Goal: Task Accomplishment & Management: Complete application form

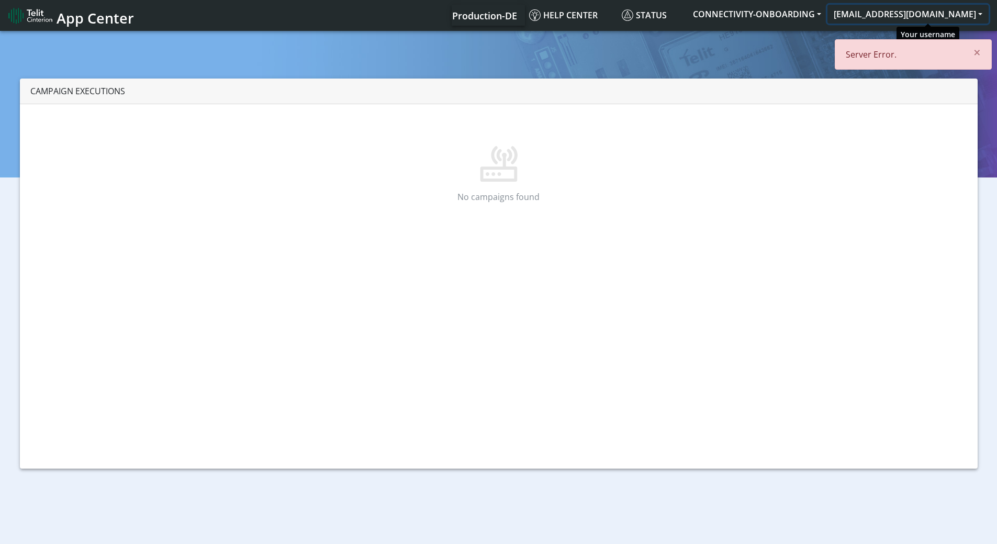
click at [936, 14] on button "[EMAIL_ADDRESS][DOMAIN_NAME]" at bounding box center [908, 14] width 161 height 19
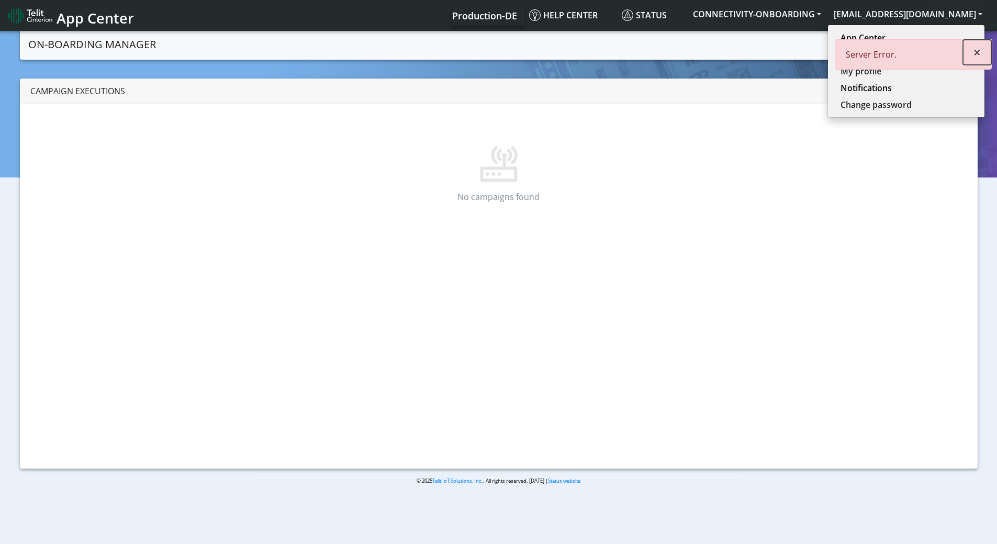
drag, startPoint x: 974, startPoint y: 52, endPoint x: 933, endPoint y: 58, distance: 40.8
click at [973, 51] on button "×" at bounding box center [977, 52] width 28 height 25
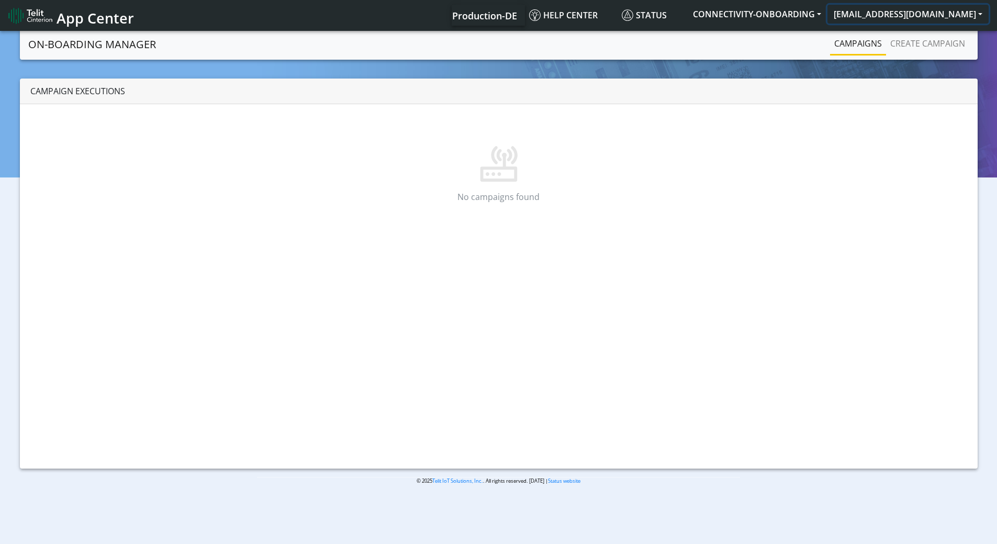
click at [917, 20] on button "[EMAIL_ADDRESS][DOMAIN_NAME]" at bounding box center [908, 14] width 161 height 19
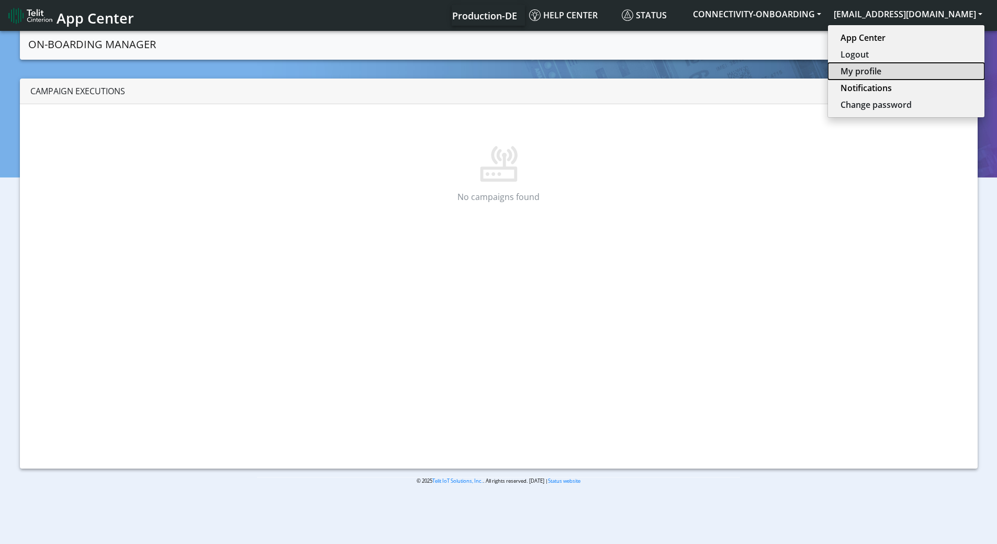
drag, startPoint x: 901, startPoint y: 66, endPoint x: 901, endPoint y: 49, distance: 17.8
click at [901, 66] on button "My profile" at bounding box center [906, 71] width 157 height 17
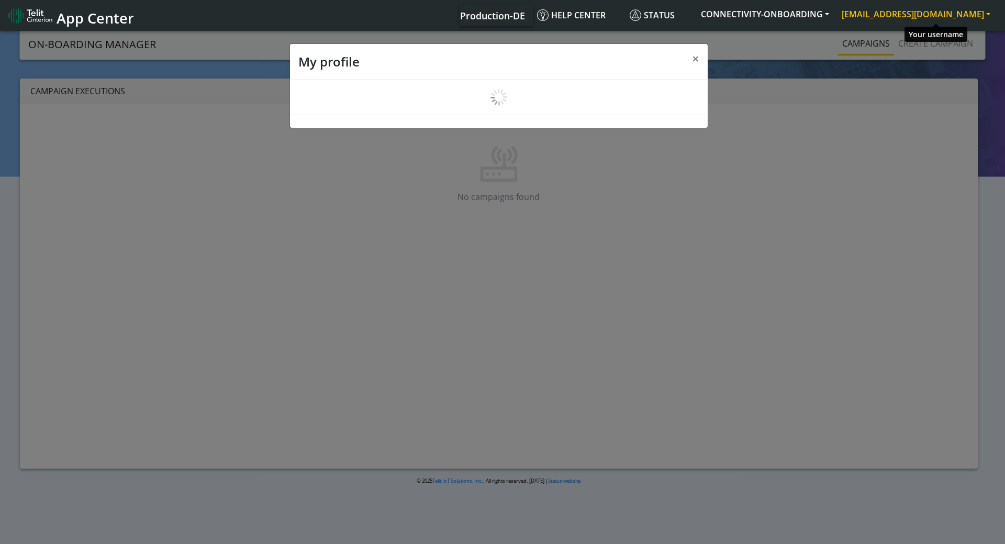
click at [904, 18] on button "[EMAIL_ADDRESS][DOMAIN_NAME]" at bounding box center [916, 14] width 161 height 19
select select "en_US"
select select "562a6a26ba2b570d0400b92a"
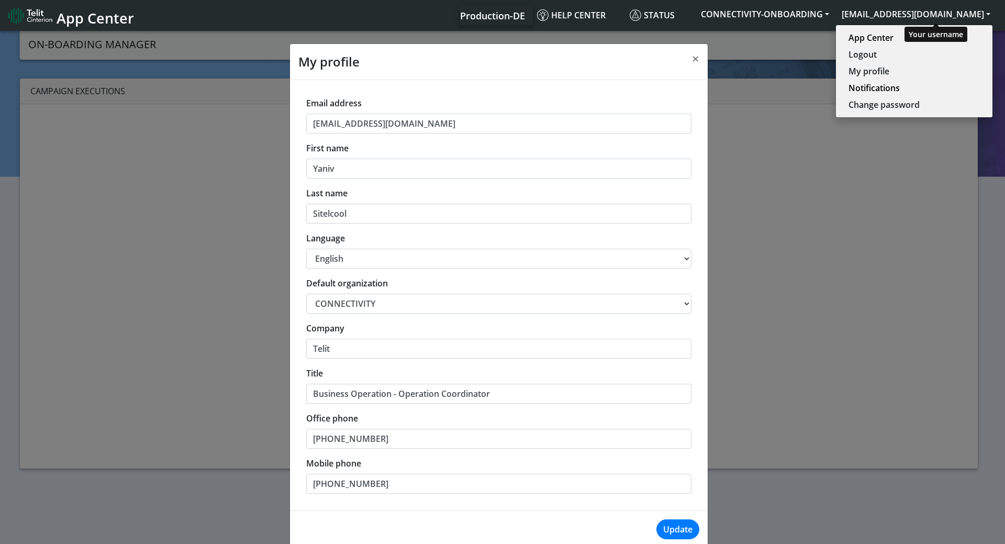
scroll to position [4, 0]
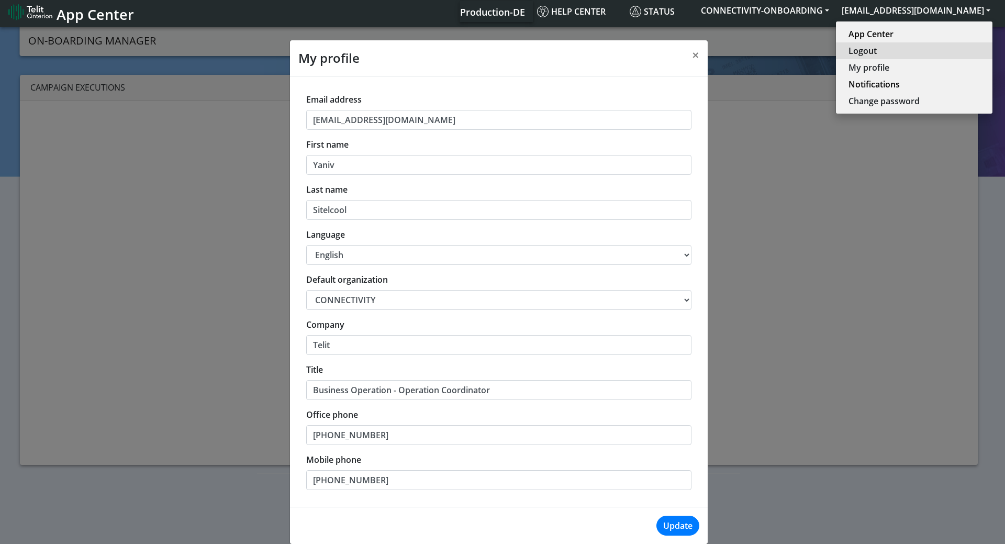
click at [886, 55] on button "Logout" at bounding box center [914, 50] width 157 height 17
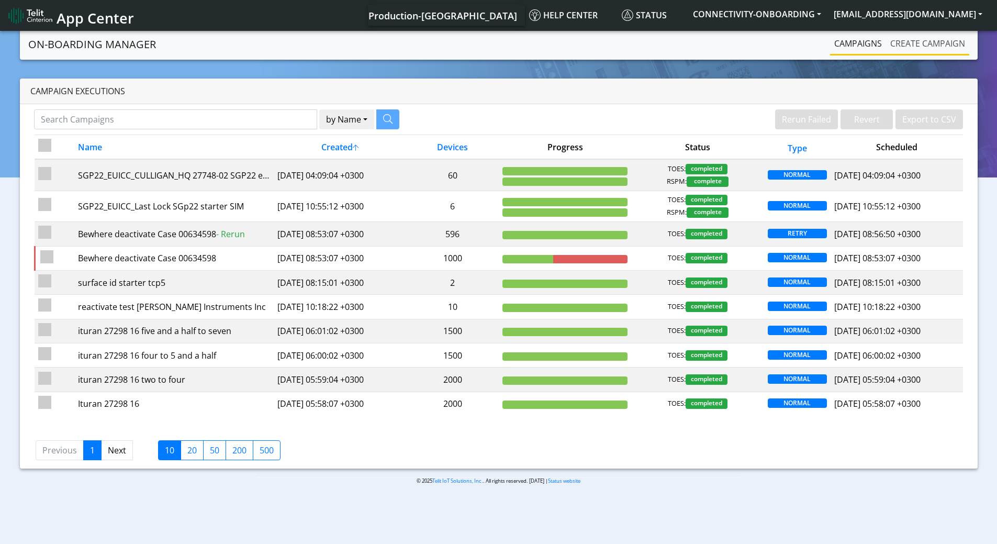
click at [903, 36] on link "Create campaign" at bounding box center [927, 43] width 83 height 21
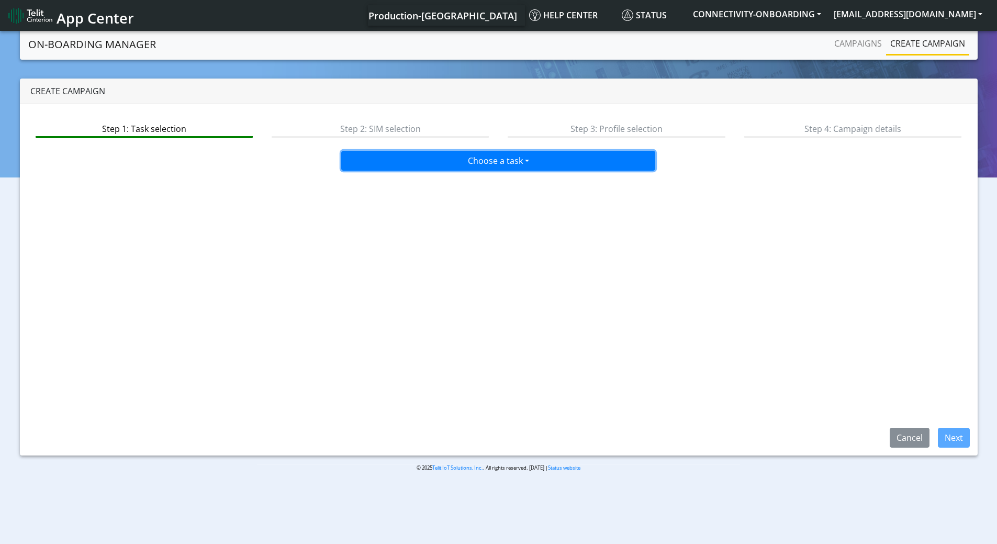
click at [464, 166] on button "Choose a task" at bounding box center [498, 161] width 314 height 20
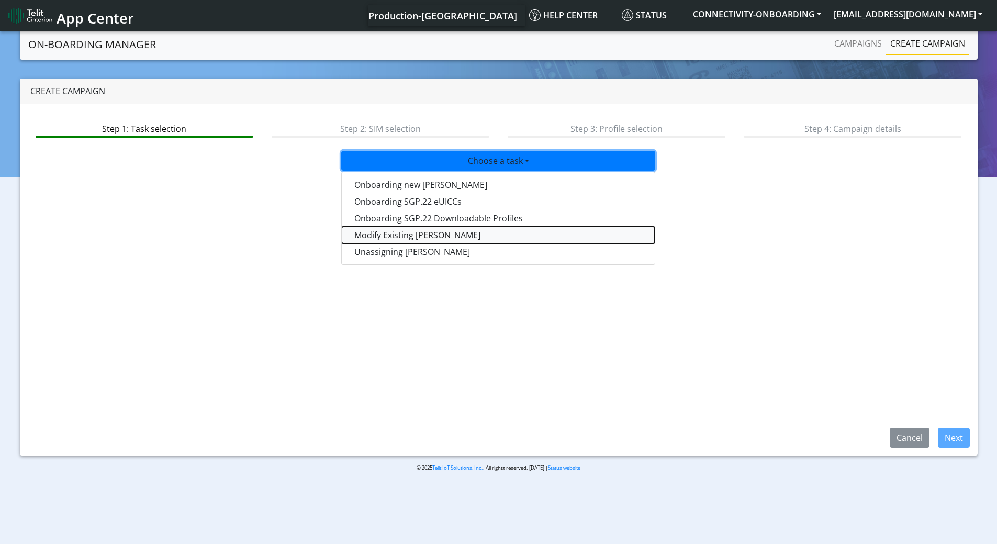
click at [371, 232] on taskiotp-dropdown "Modify Existing [PERSON_NAME]" at bounding box center [498, 235] width 313 height 17
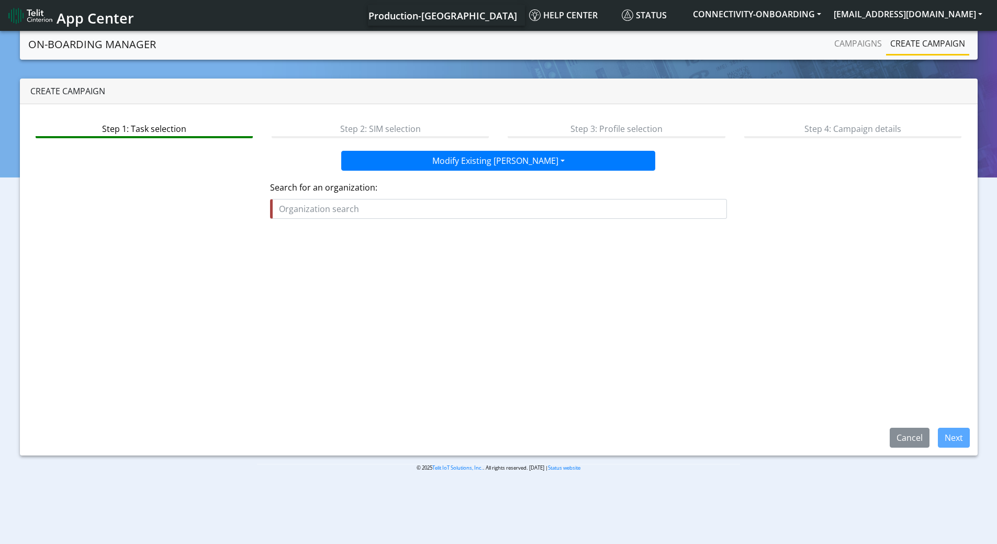
click at [351, 197] on div "Search for an organization:" at bounding box center [498, 200] width 457 height 38
click at [346, 202] on input "text" at bounding box center [498, 209] width 457 height 20
paste input "ISAAC_INSTRUMENTS"
click at [357, 233] on span "ISAAC_INSTRUMENTS" at bounding box center [326, 233] width 87 height 12
type input "ISAAC_INSTRUMENTS"
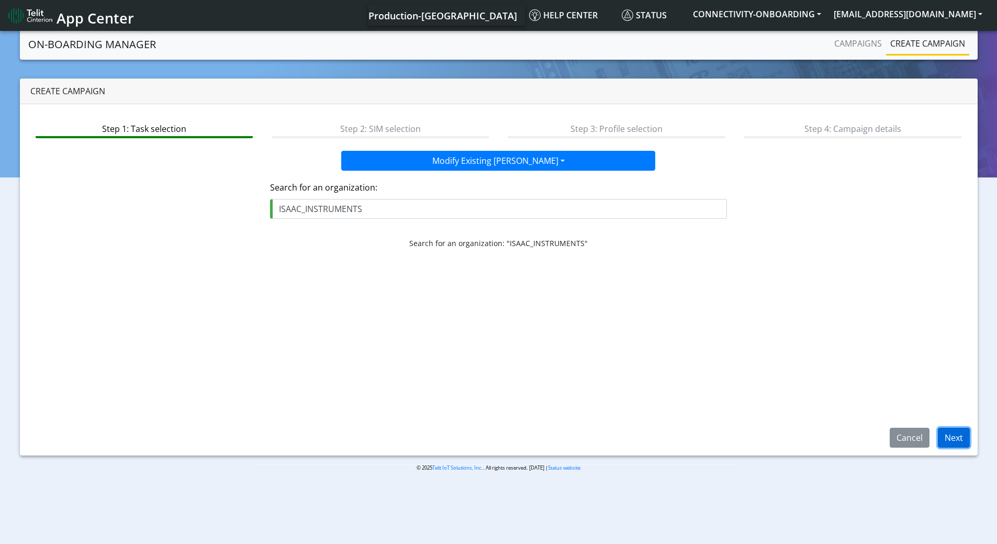
click at [959, 444] on button "Next" at bounding box center [954, 438] width 32 height 20
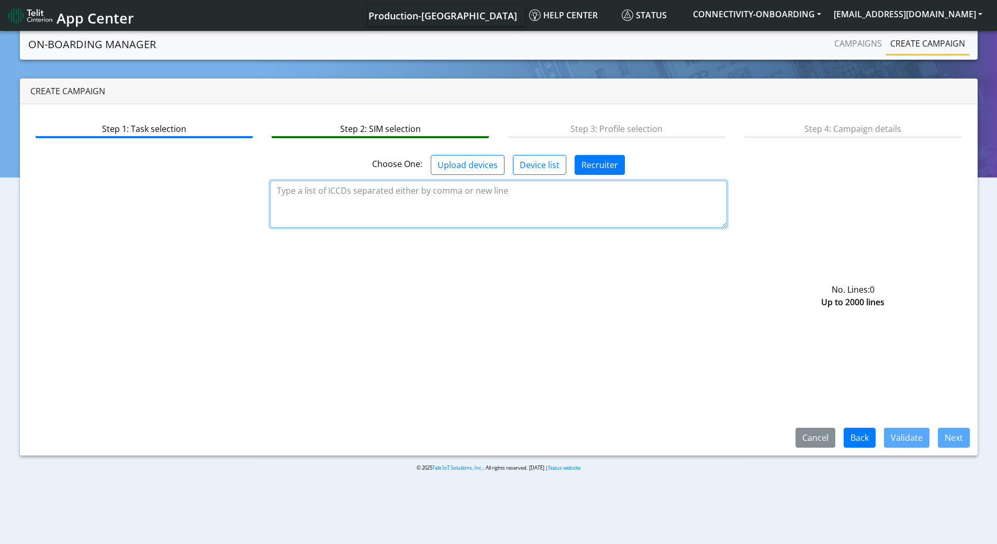
click at [508, 192] on textarea at bounding box center [498, 204] width 457 height 47
paste textarea "89358152000000840639 89358152000000840647 89358152000000840654 8935815200000084…"
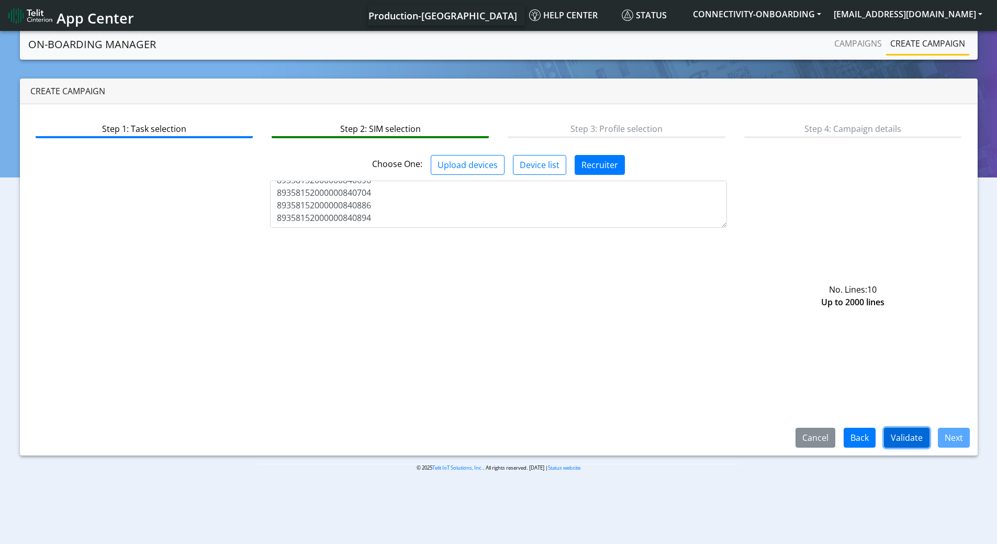
click at [896, 431] on button "Validate" at bounding box center [907, 438] width 46 height 20
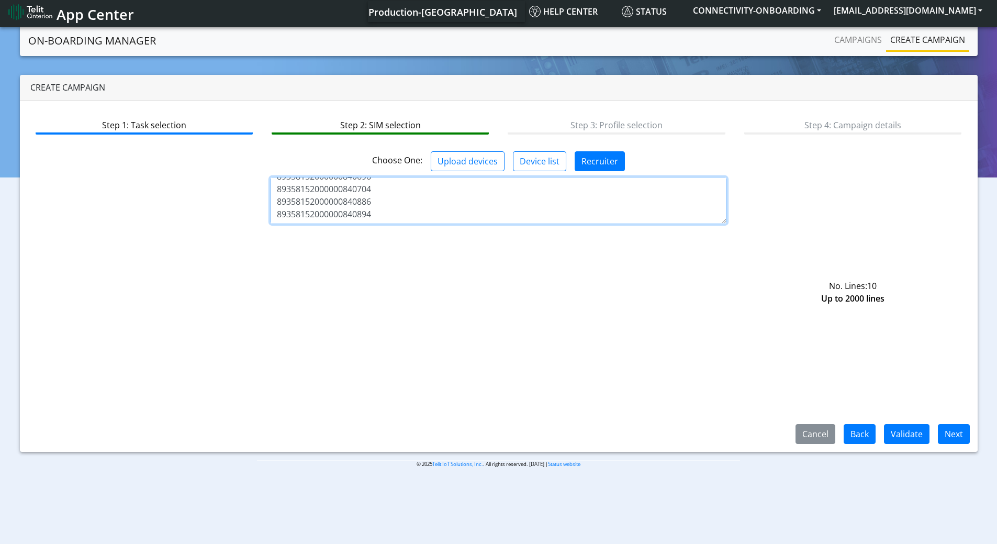
click at [361, 222] on textarea "89358152000000840639 89358152000000840647 89358152000000840654 8935815200000084…" at bounding box center [498, 200] width 457 height 47
type textarea "89358152000000840639 89358152000000840647 89358152000000840654 8935815200000084…"
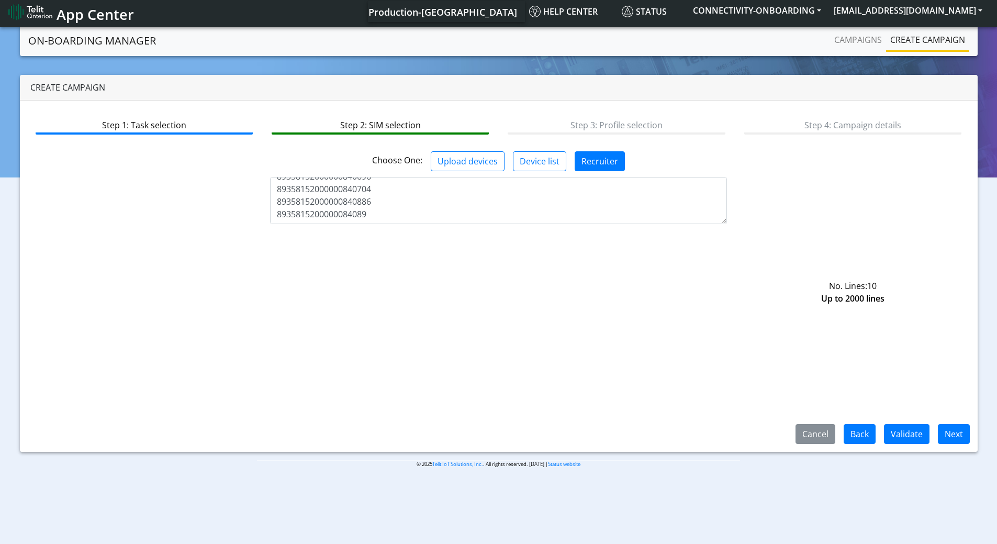
click at [395, 63] on section "On-Boarding Manager Campaigns Create campaign Create campaign Step 1: Task sele…" at bounding box center [498, 254] width 997 height 459
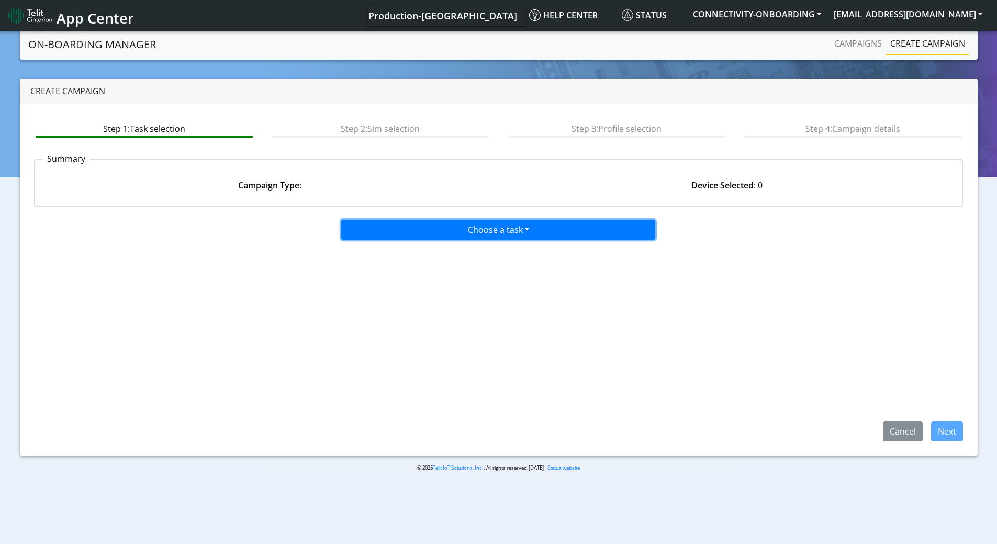
click at [507, 231] on button "Choose a task" at bounding box center [498, 230] width 314 height 20
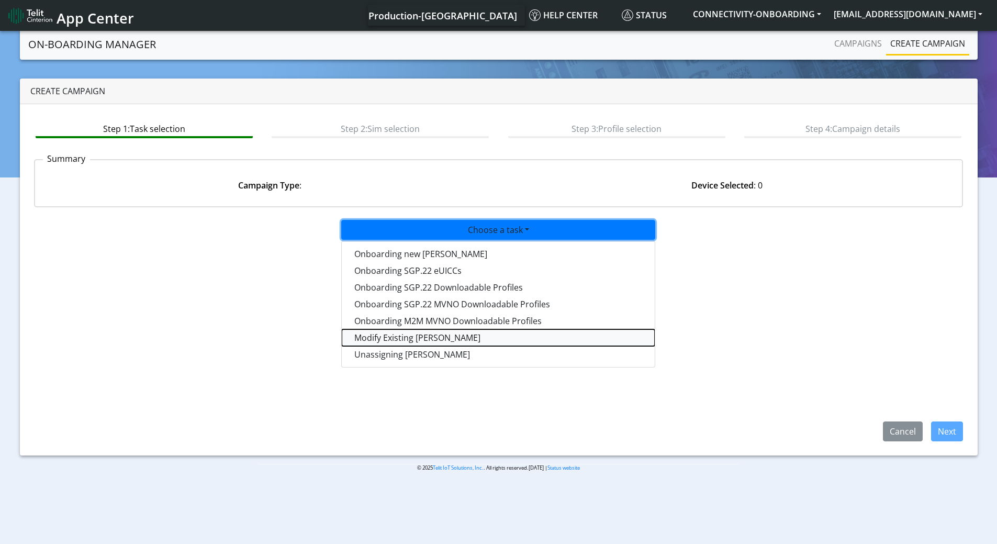
click at [428, 339] on taskiotp-dropdown "Modify Existing [PERSON_NAME]" at bounding box center [498, 337] width 313 height 17
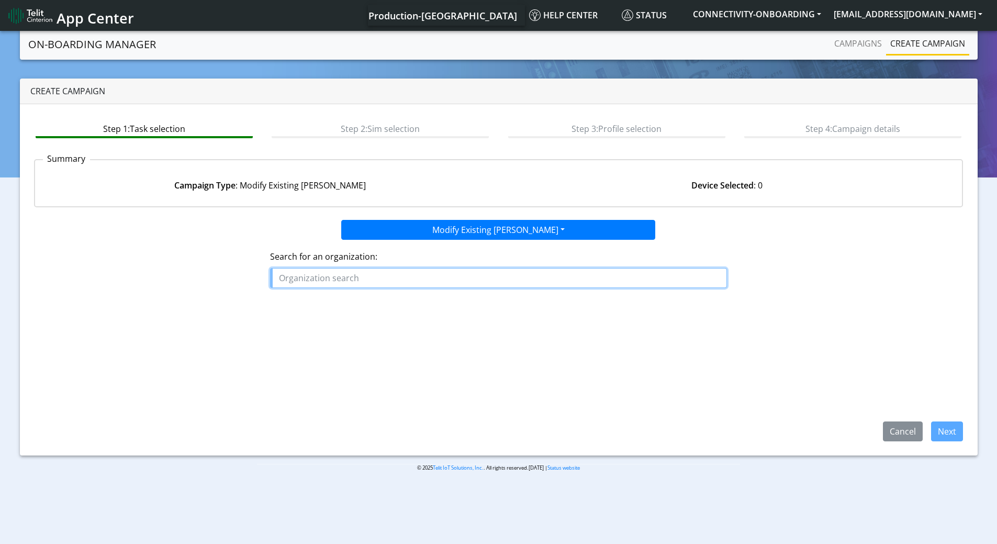
click at [378, 277] on input "text" at bounding box center [498, 278] width 457 height 20
paste input "ISAAC_INSTRUMENTS"
click at [351, 300] on span "ISAAC_INSTRUMENTS" at bounding box center [326, 302] width 87 height 12
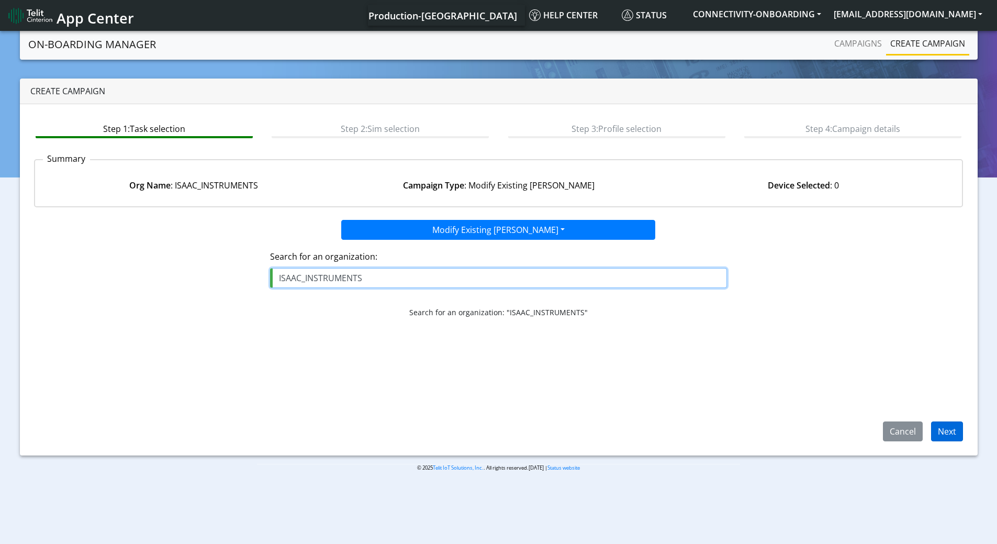
type input "ISAAC_INSTRUMENTS"
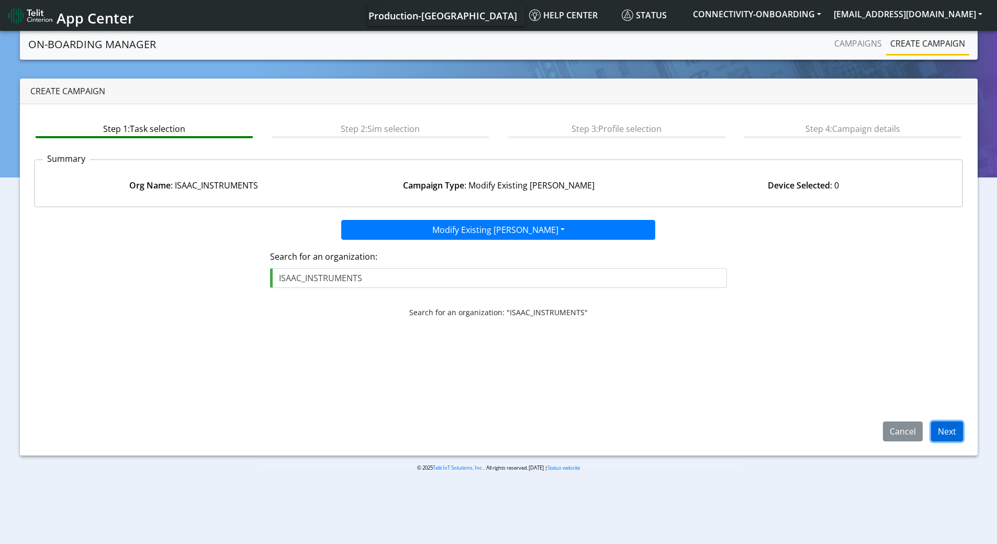
click at [954, 432] on button "Next" at bounding box center [947, 431] width 32 height 20
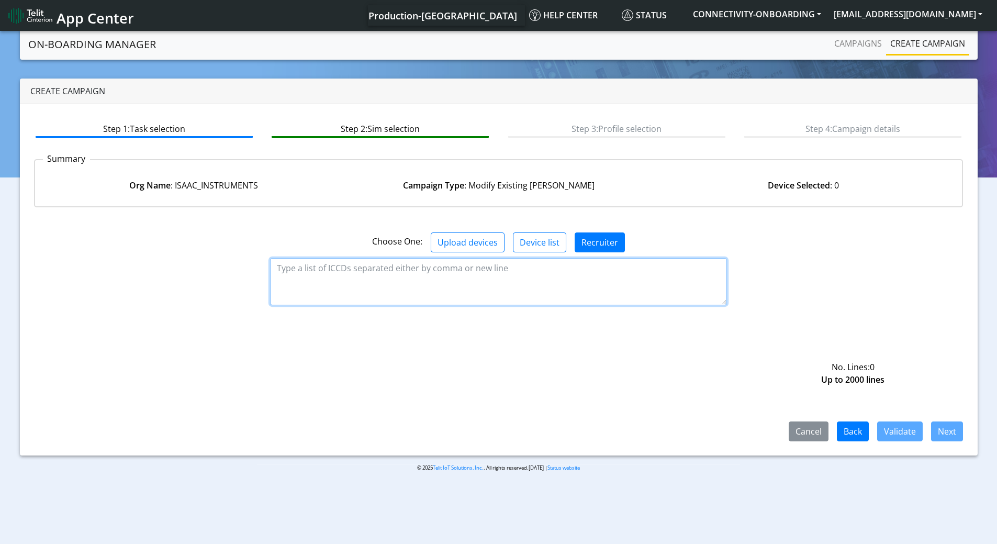
click at [435, 291] on textarea at bounding box center [498, 281] width 457 height 47
paste textarea "89358152000000840639 89358152000000840647 89358152000000840654 8935815200000084…"
type textarea "89358152000000840639 89358152000000840647 89358152000000840654 8935815200000084…"
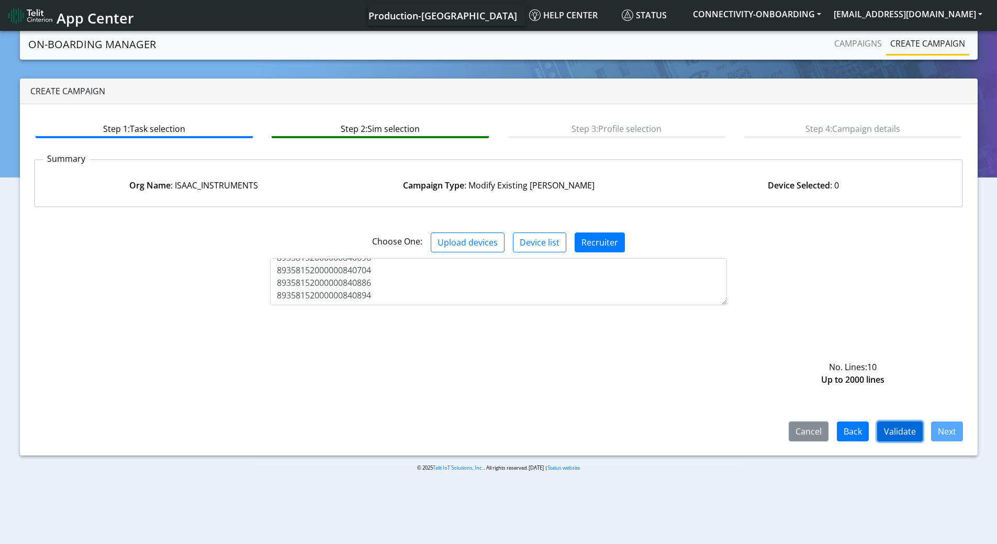
click at [894, 425] on button "Validate" at bounding box center [900, 431] width 46 height 20
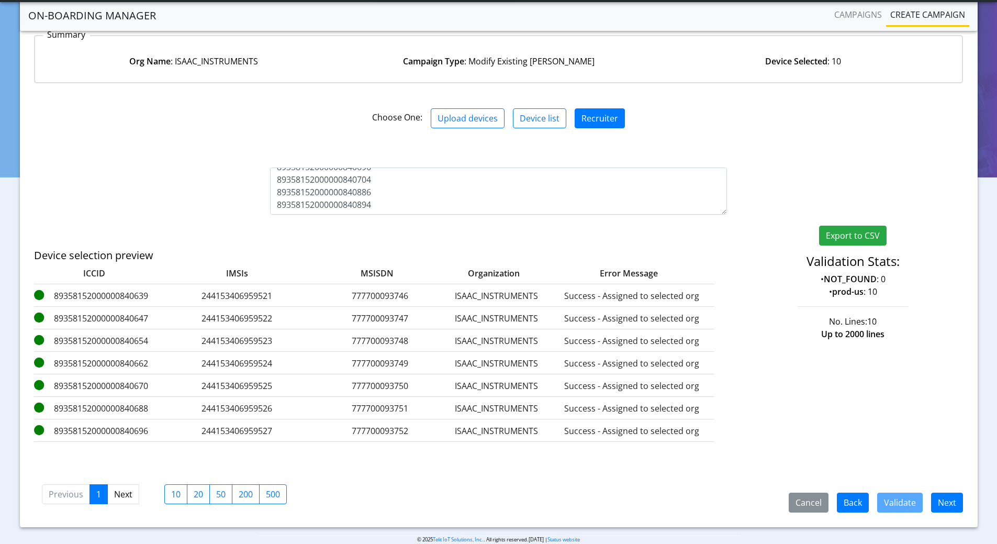
scroll to position [111, 0]
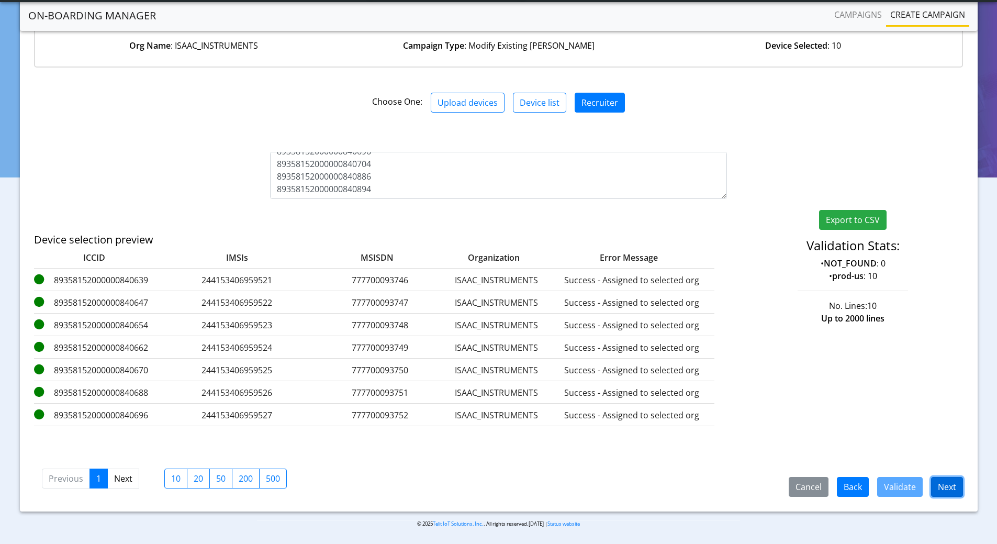
click at [944, 484] on button "Next" at bounding box center [947, 487] width 32 height 20
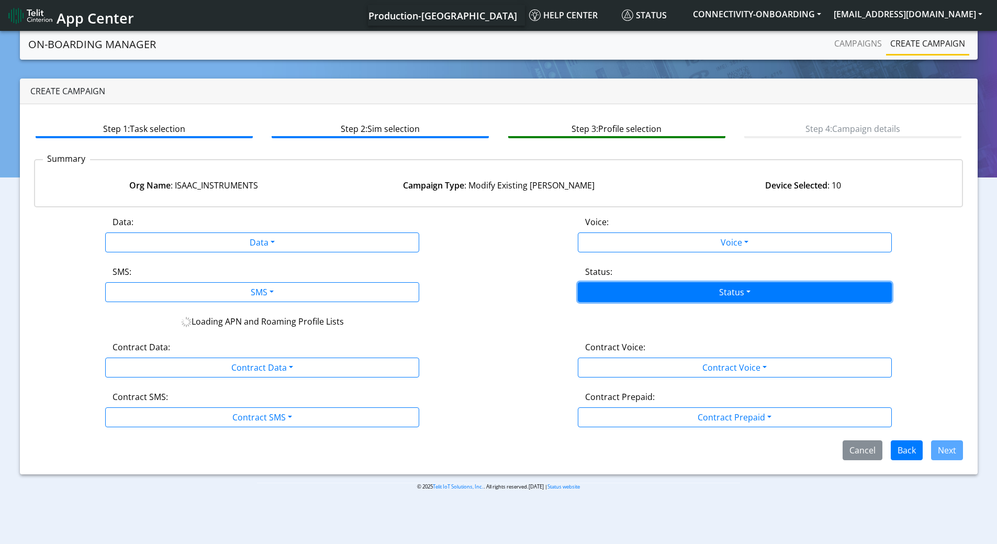
click at [671, 288] on button "Status" at bounding box center [735, 292] width 314 height 20
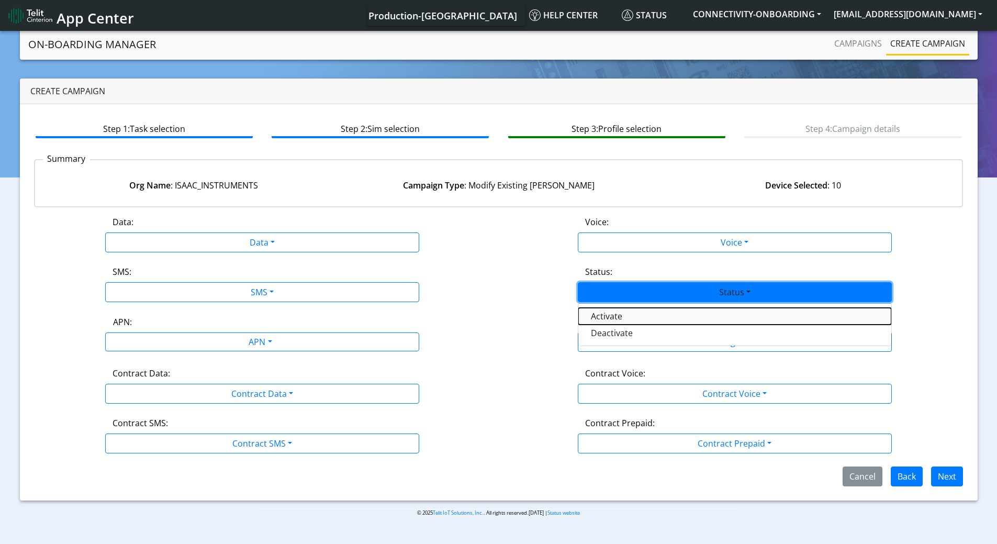
drag, startPoint x: 609, startPoint y: 315, endPoint x: 601, endPoint y: 316, distance: 8.4
click at [609, 315] on button "Activate" at bounding box center [734, 316] width 313 height 17
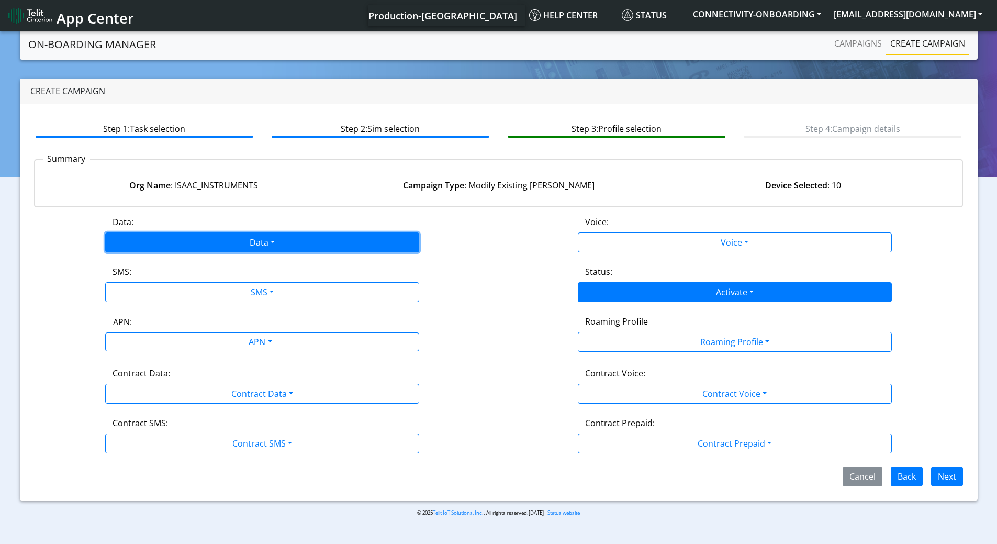
drag, startPoint x: 207, startPoint y: 237, endPoint x: 209, endPoint y: 246, distance: 9.1
click at [207, 237] on button "Data" at bounding box center [262, 242] width 314 height 20
click at [159, 281] on button "Enabled" at bounding box center [262, 283] width 313 height 17
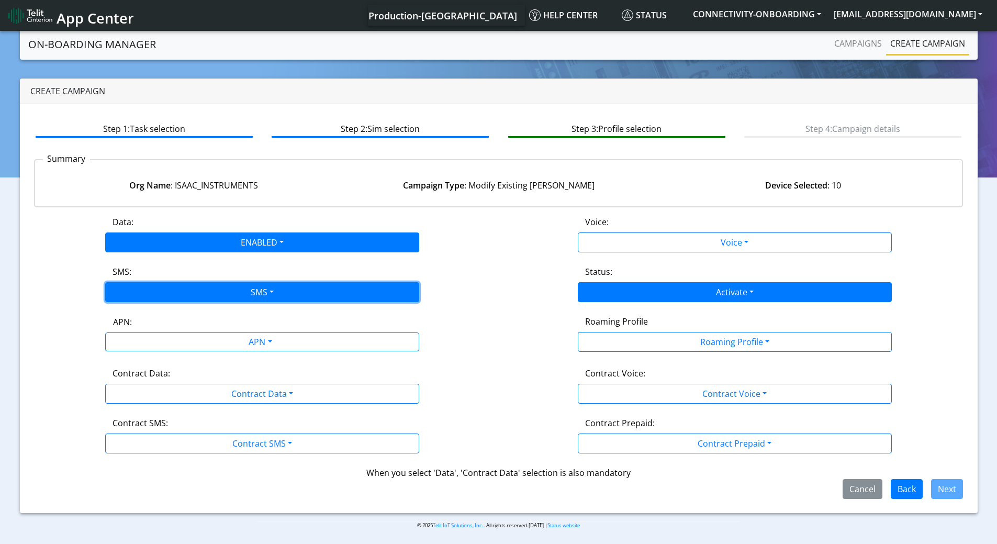
click at [170, 294] on button "SMS" at bounding box center [262, 292] width 314 height 20
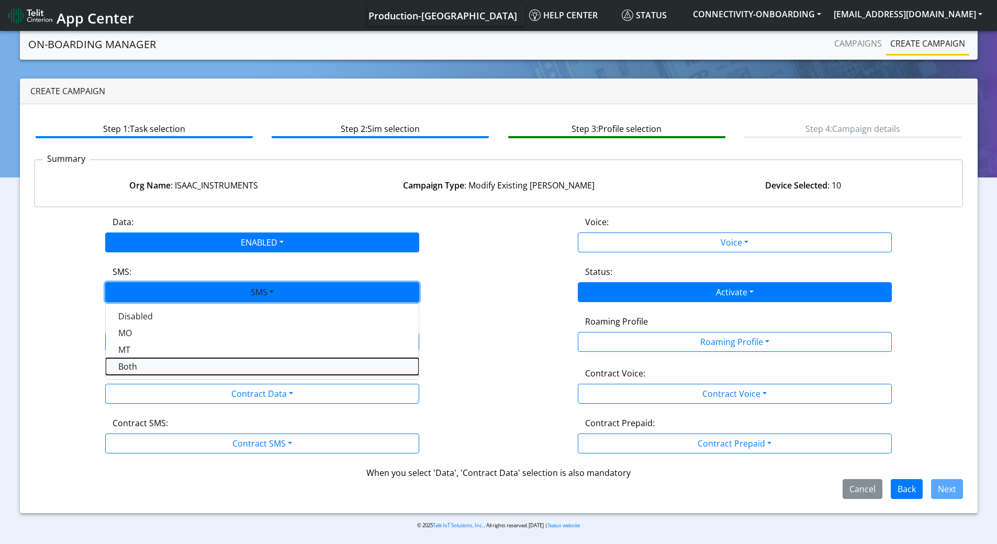
click at [137, 368] on button "Both" at bounding box center [262, 366] width 313 height 17
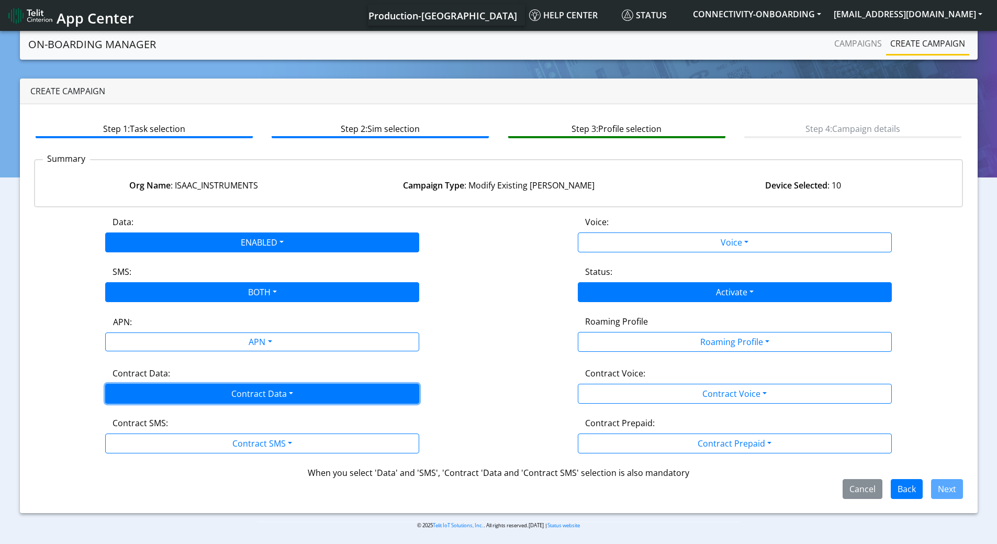
drag, startPoint x: 159, startPoint y: 395, endPoint x: 147, endPoint y: 418, distance: 26.0
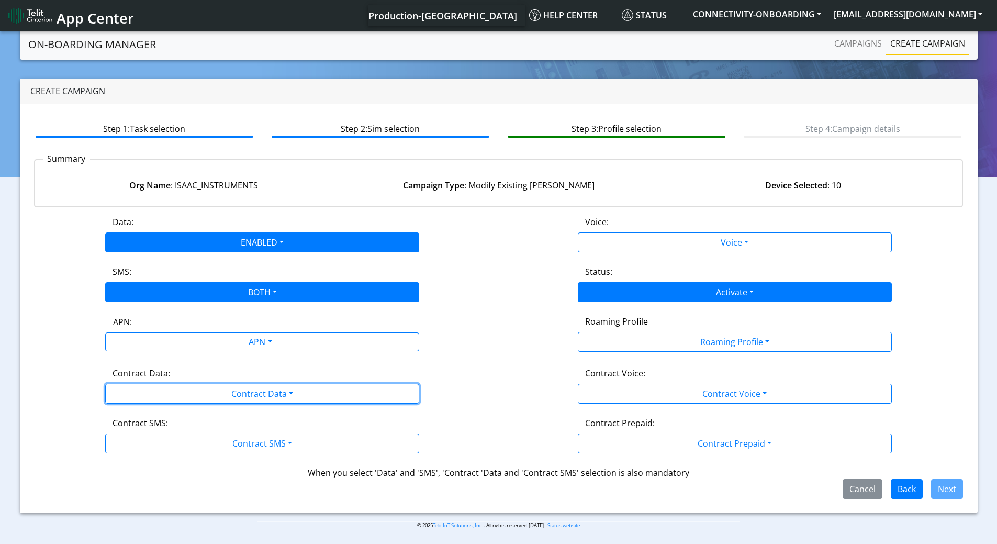
click at [159, 396] on button "Contract Data" at bounding box center [262, 394] width 314 height 20
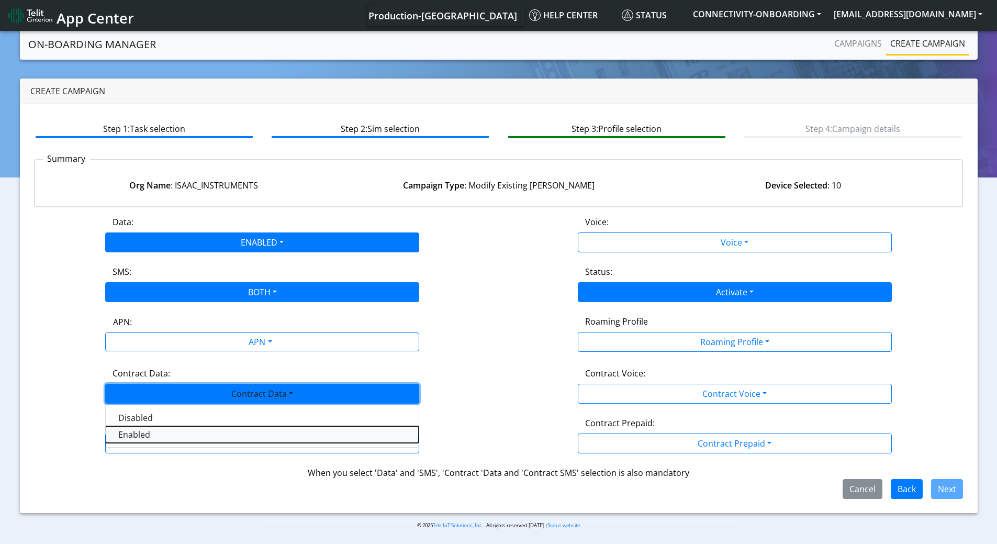
click at [139, 436] on Dataenabled-dropdown "Enabled" at bounding box center [262, 434] width 313 height 17
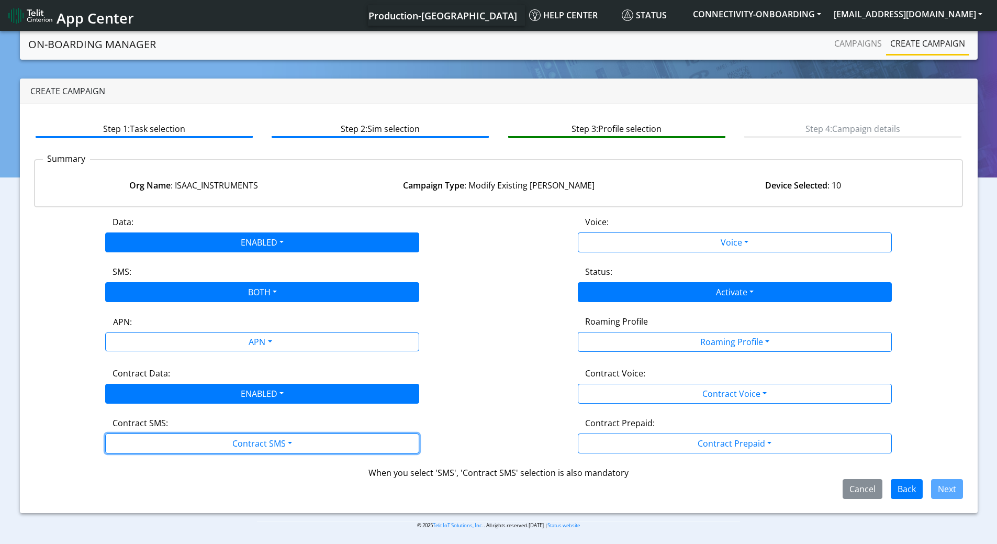
drag, startPoint x: 136, startPoint y: 441, endPoint x: 139, endPoint y: 471, distance: 30.0
click at [136, 442] on button "Contract SMS" at bounding box center [262, 443] width 314 height 20
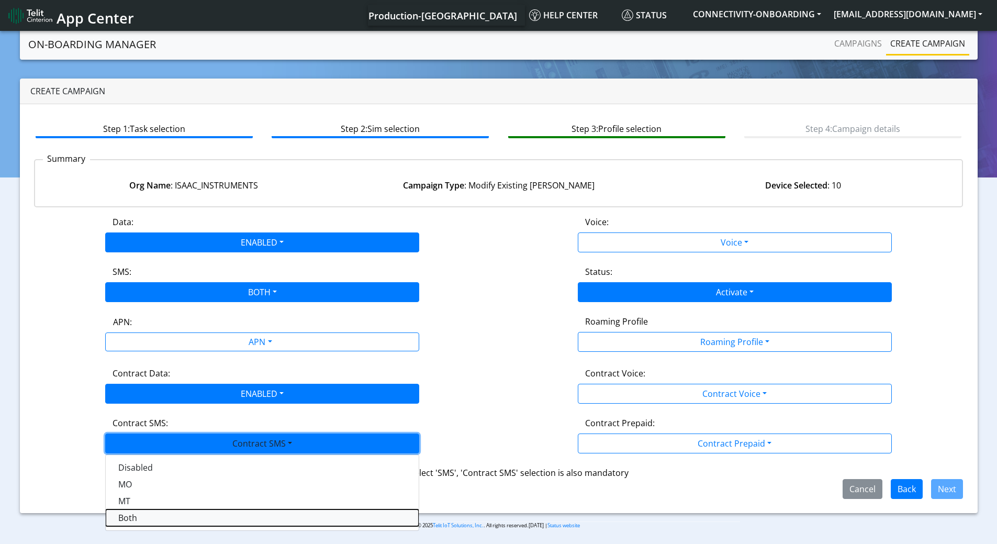
click at [132, 515] on SMSboth-dropdown "Both" at bounding box center [262, 517] width 313 height 17
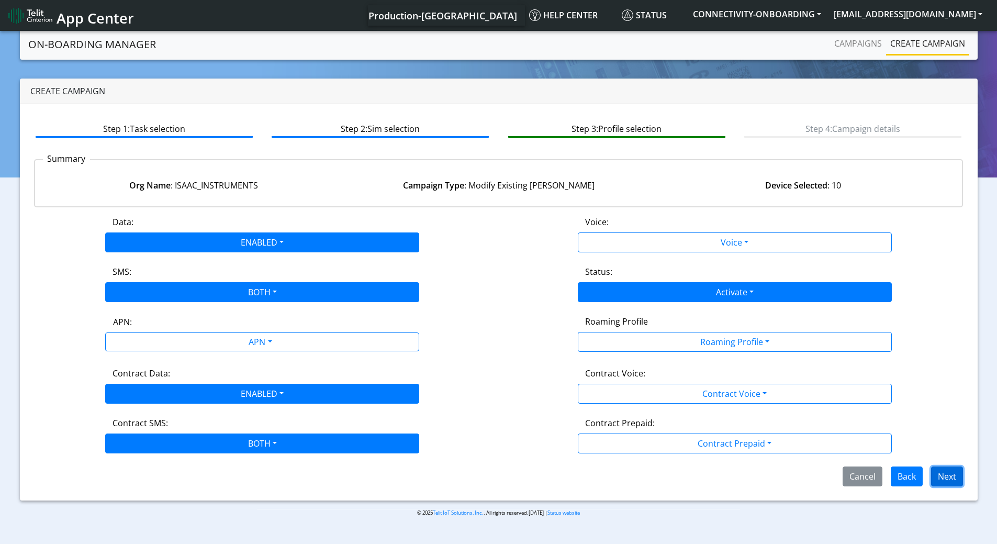
click at [940, 473] on button "Next" at bounding box center [947, 476] width 32 height 20
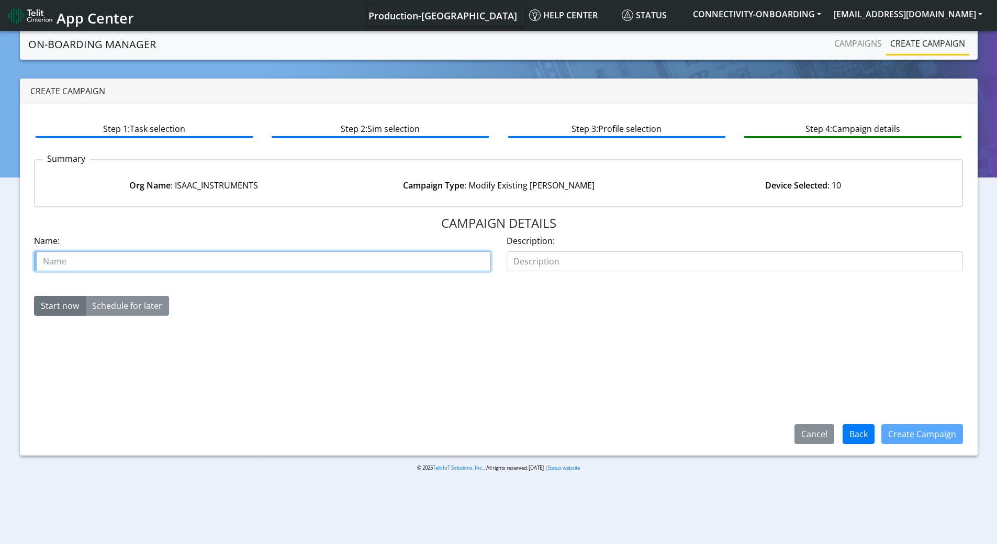
click at [298, 264] on input "text" at bounding box center [262, 261] width 457 height 20
type input "F"
type input "[PERSON_NAME] reactivation"
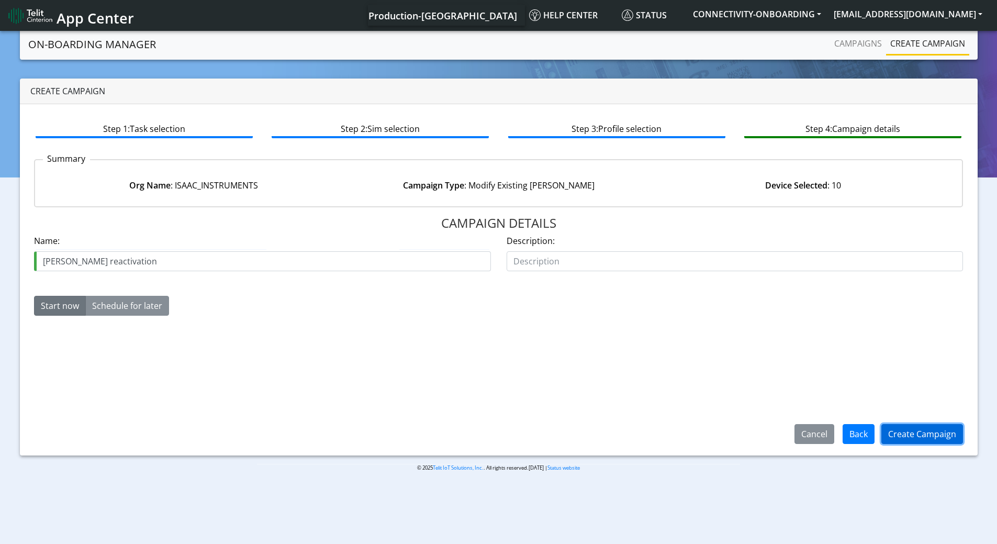
click at [901, 430] on button "Create Campaign" at bounding box center [923, 434] width 82 height 20
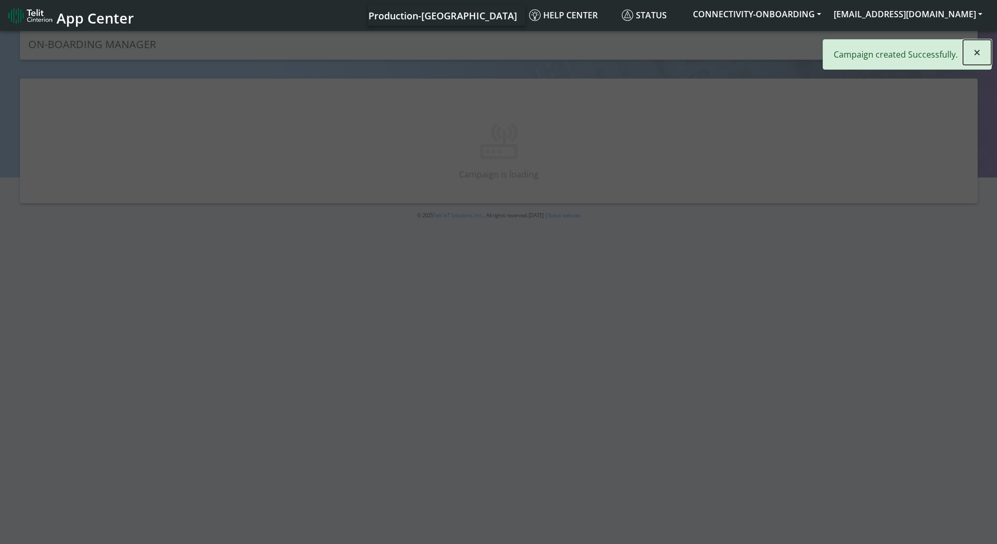
click at [965, 47] on button "×" at bounding box center [977, 52] width 28 height 25
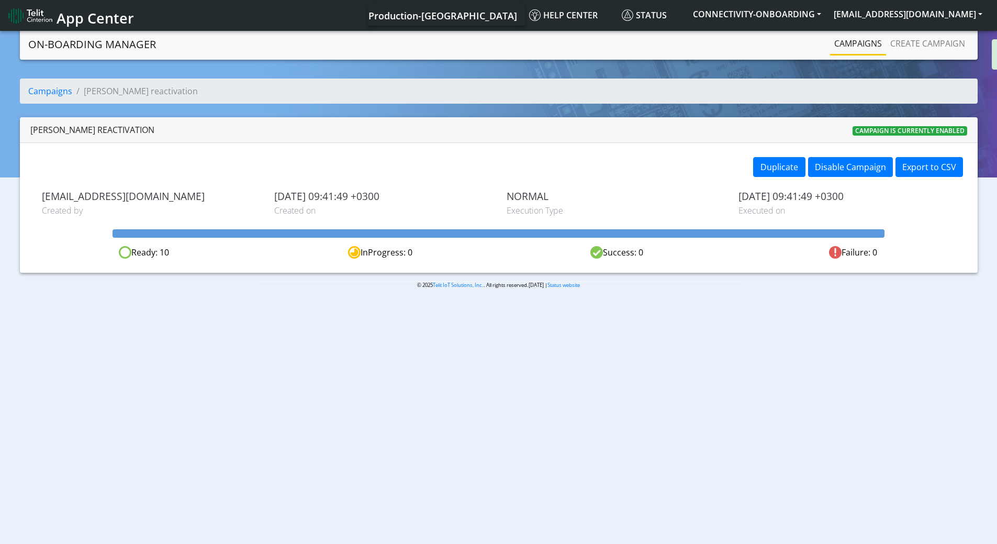
click at [864, 40] on link "Campaigns" at bounding box center [858, 43] width 56 height 21
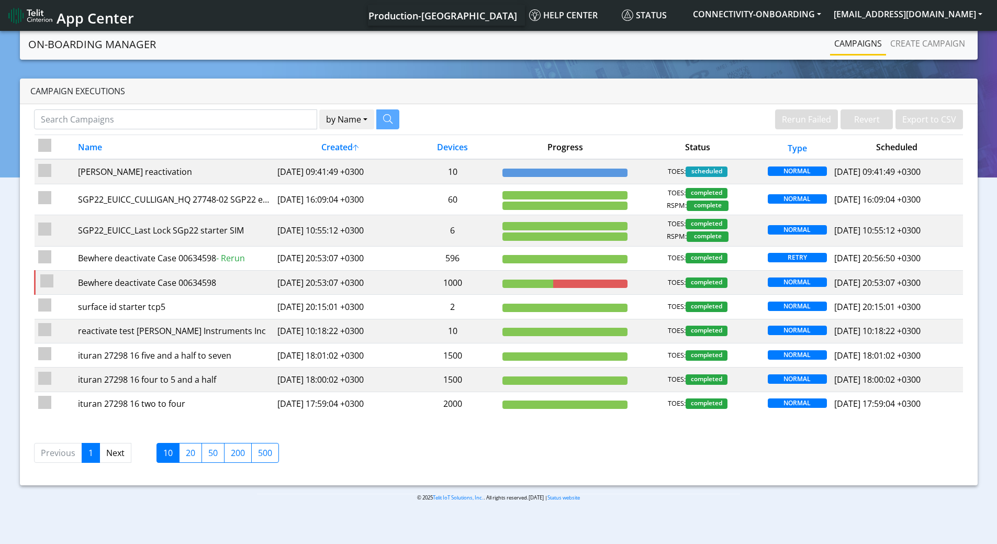
click at [907, 31] on nav "On-Boarding Manager Rerun Failed Revert Export to CSV Campaigns Create campaign" at bounding box center [499, 44] width 958 height 31
click at [898, 38] on link "Create campaign" at bounding box center [927, 43] width 83 height 21
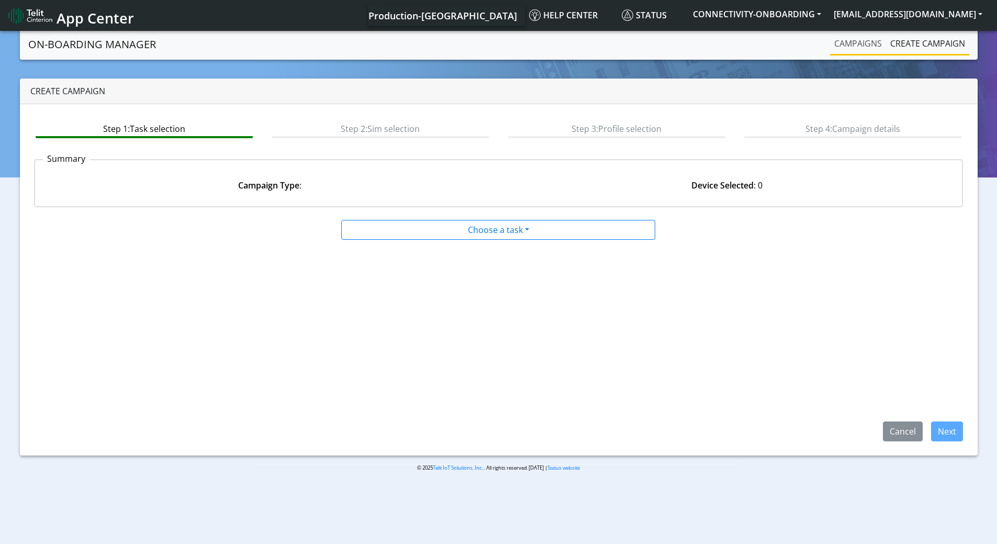
click at [834, 52] on link "Campaigns" at bounding box center [858, 43] width 56 height 21
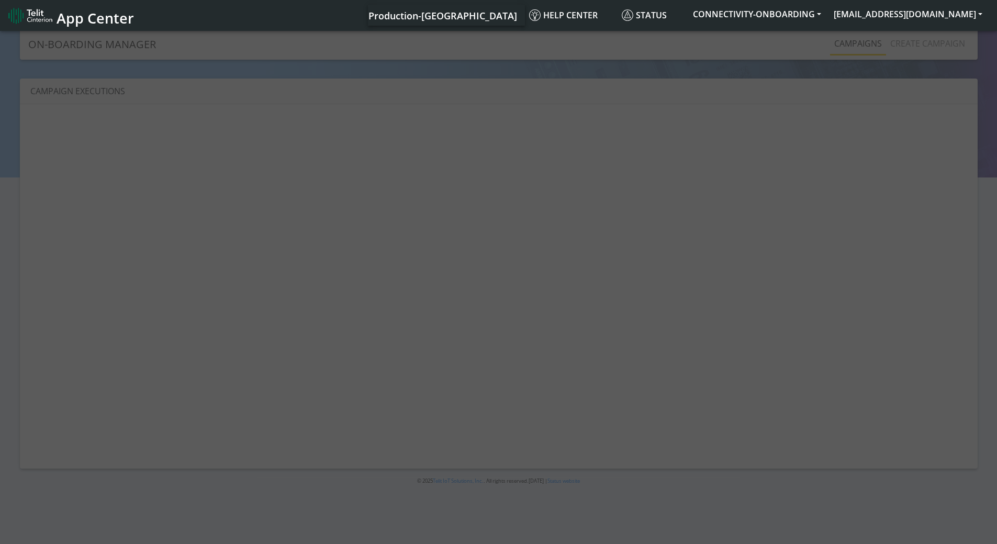
click at [850, 42] on div at bounding box center [498, 288] width 997 height 519
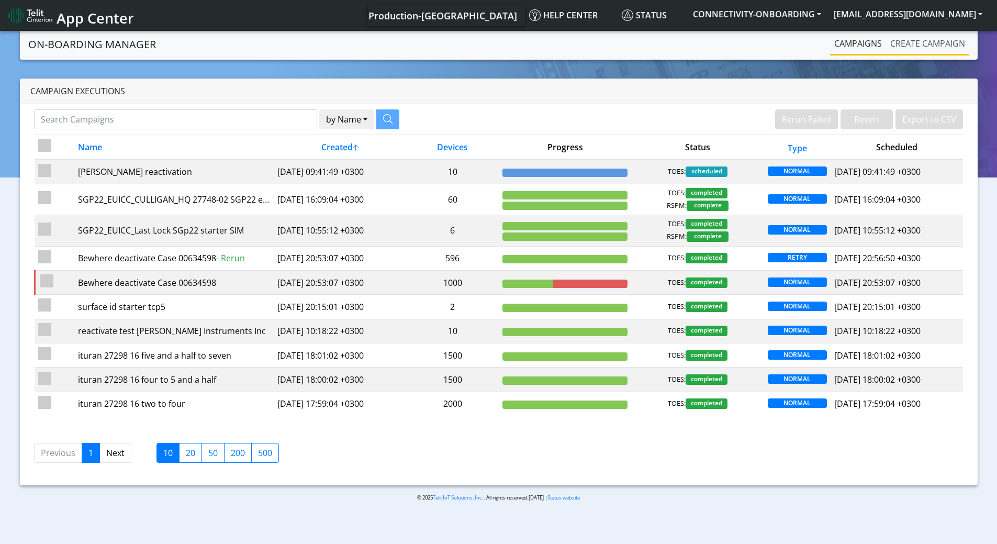
click at [900, 36] on link "Create campaign" at bounding box center [927, 43] width 83 height 21
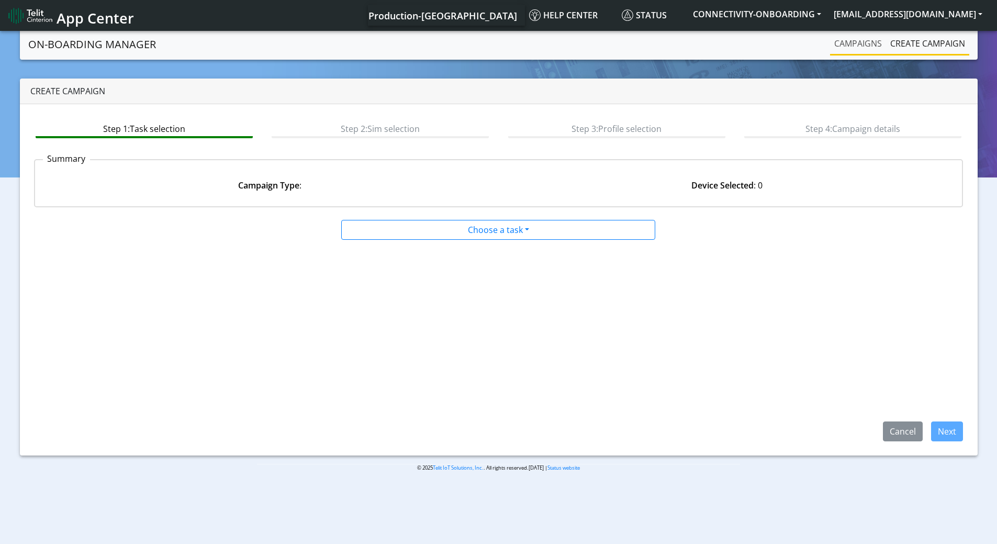
click at [856, 43] on link "Campaigns" at bounding box center [858, 43] width 56 height 21
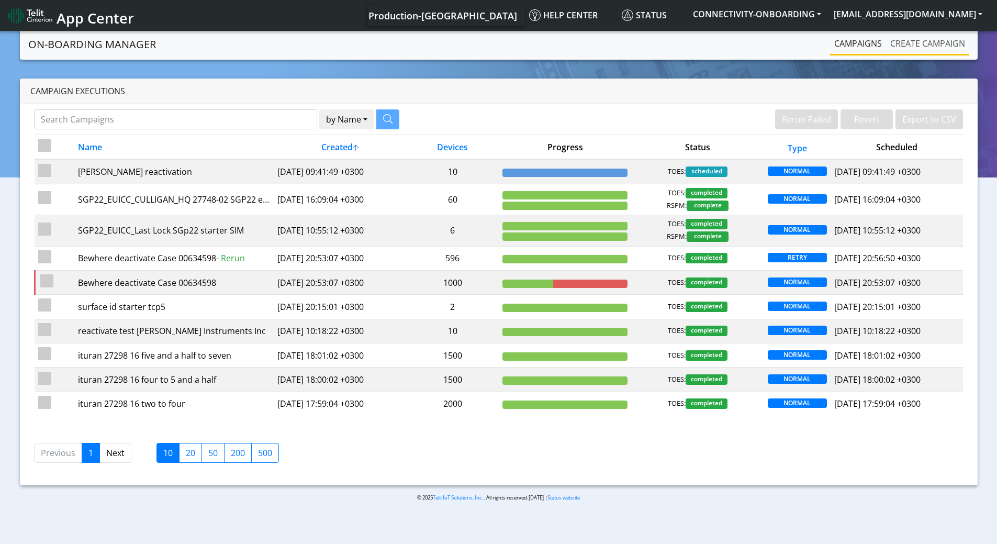
drag, startPoint x: 906, startPoint y: 42, endPoint x: 889, endPoint y: 42, distance: 16.8
click at [905, 42] on link "Create campaign" at bounding box center [927, 43] width 83 height 21
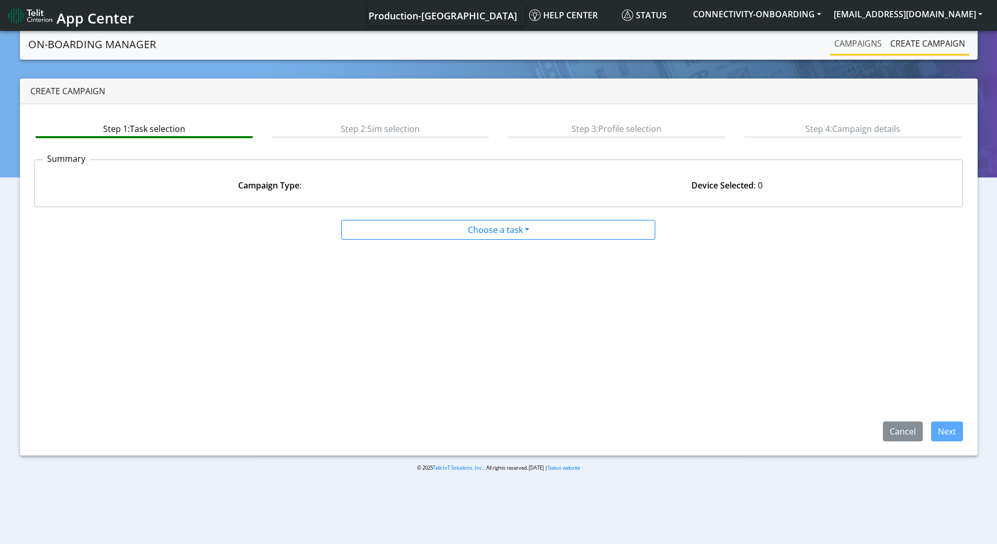
click at [872, 42] on link "Campaigns" at bounding box center [858, 43] width 56 height 21
